Goal: Task Accomplishment & Management: Manage account settings

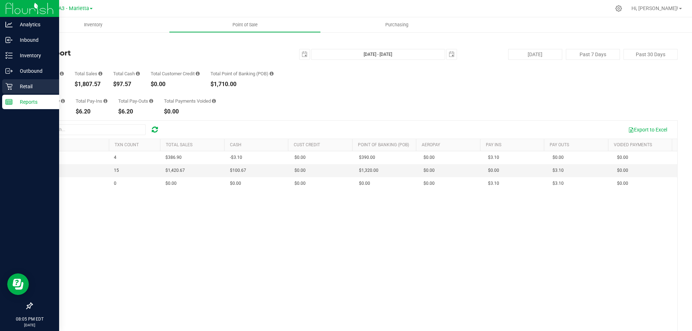
click at [19, 87] on p "Retail" at bounding box center [34, 86] width 43 height 9
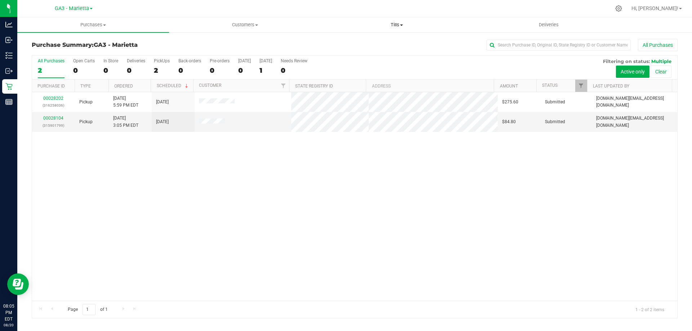
click at [402, 26] on span at bounding box center [401, 25] width 3 height 1
click at [399, 43] on li "Manage tills" at bounding box center [397, 43] width 152 height 9
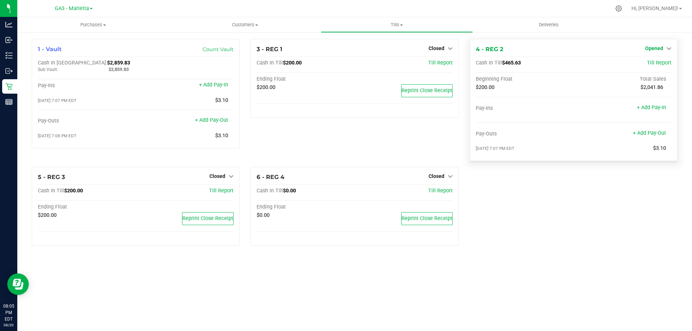
click at [657, 48] on span "Opened" at bounding box center [655, 48] width 18 height 6
click at [657, 63] on link "Close Till" at bounding box center [655, 64] width 19 height 6
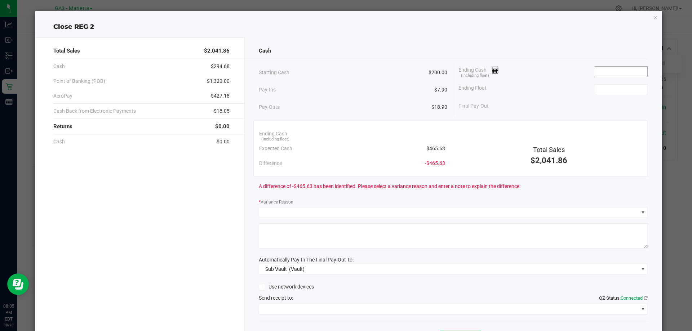
click at [635, 67] on input at bounding box center [621, 72] width 53 height 10
type input "2"
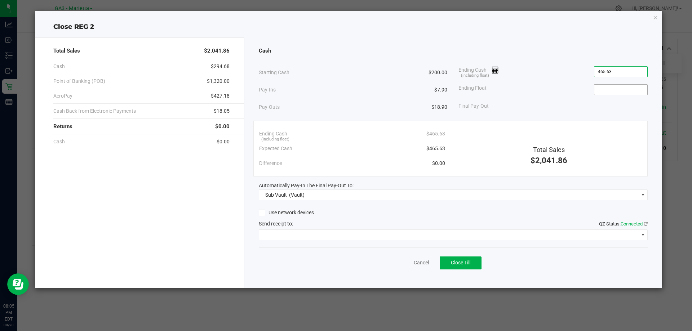
type input "$465.63"
click at [627, 93] on input at bounding box center [621, 90] width 53 height 10
type input "$200.00"
click at [624, 114] on div "Starting Cash $200.00 Pay-Ins $7.90 Pay-Outs $18.90 Ending Cash (including floa…" at bounding box center [453, 90] width 389 height 54
click at [655, 16] on icon "button" at bounding box center [655, 17] width 5 height 9
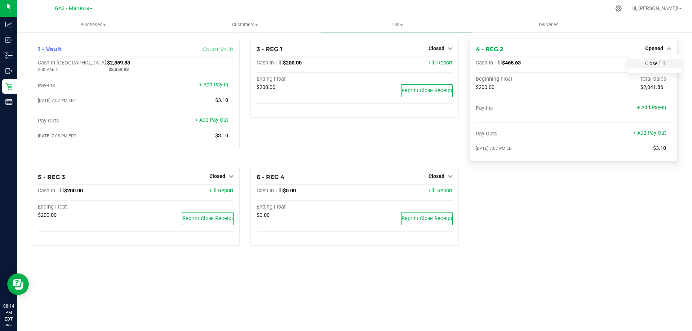
click at [662, 63] on link "Close Till" at bounding box center [655, 64] width 19 height 6
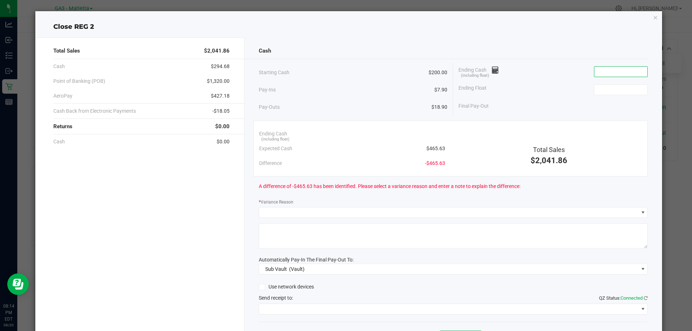
click at [600, 71] on input at bounding box center [621, 72] width 53 height 10
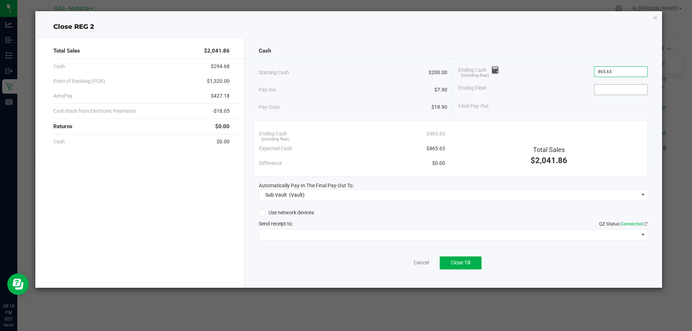
type input "$465.63"
click at [606, 91] on input at bounding box center [621, 90] width 53 height 10
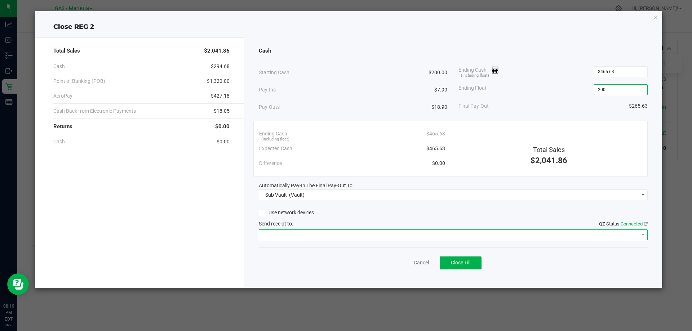
type input "$200.00"
click at [408, 233] on span at bounding box center [449, 235] width 380 height 10
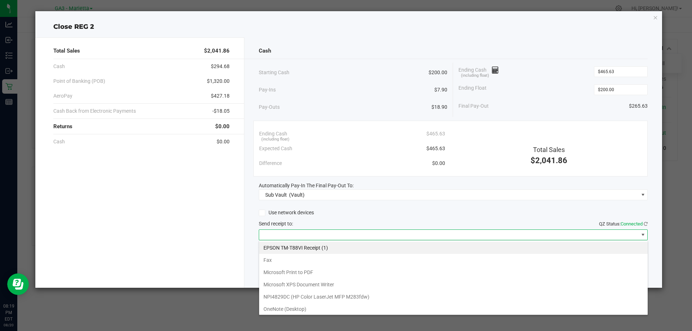
scroll to position [11, 389]
click at [388, 246] on \(1\) "EPSON TM-T88VI Receipt (1)" at bounding box center [453, 248] width 389 height 12
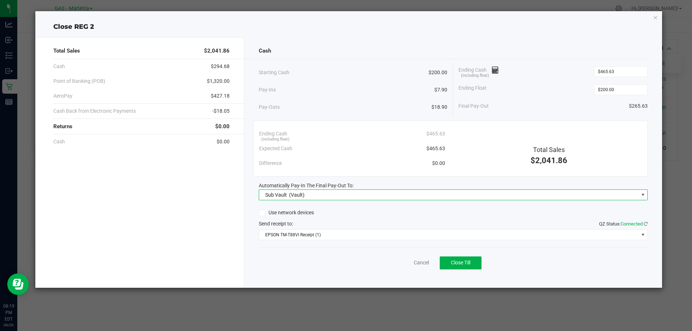
click at [303, 193] on span "(Vault)" at bounding box center [297, 195] width 16 height 6
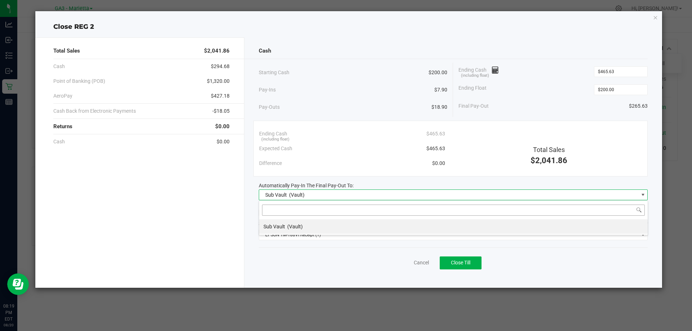
click at [331, 215] on input at bounding box center [453, 210] width 383 height 11
click at [332, 222] on li "Sub Vault (Vault)" at bounding box center [453, 227] width 389 height 14
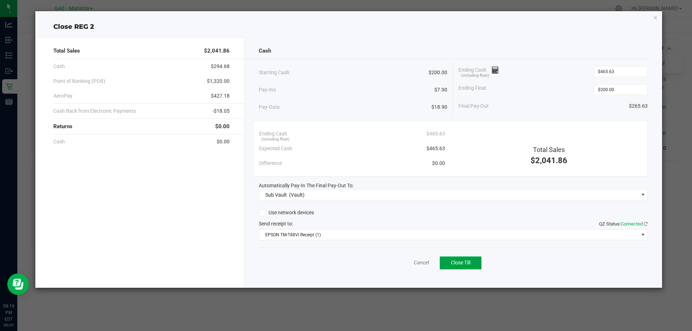
click at [455, 263] on span "Close Till" at bounding box center [460, 263] width 19 height 6
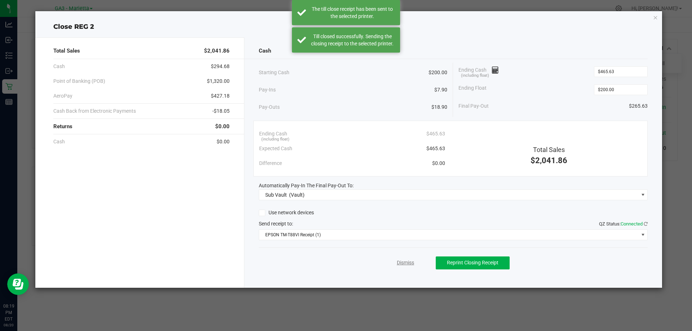
click at [408, 265] on link "Dismiss" at bounding box center [405, 263] width 17 height 8
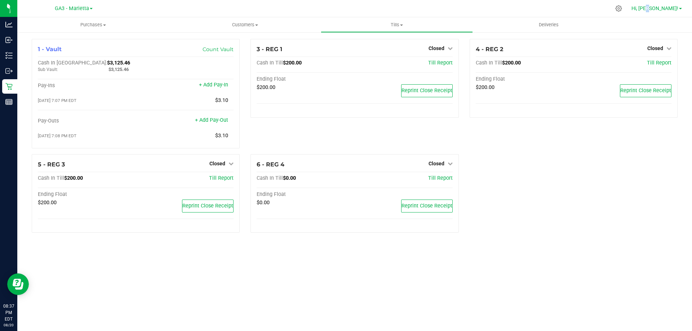
click at [669, 8] on span "Hi, [PERSON_NAME]!" at bounding box center [655, 8] width 47 height 6
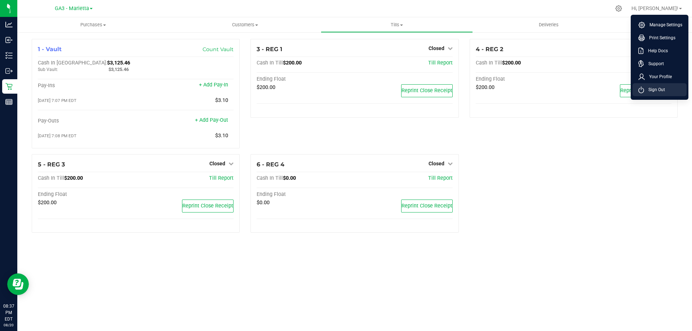
click at [665, 89] on span "Sign Out" at bounding box center [654, 89] width 21 height 7
